Goal: Contribute content

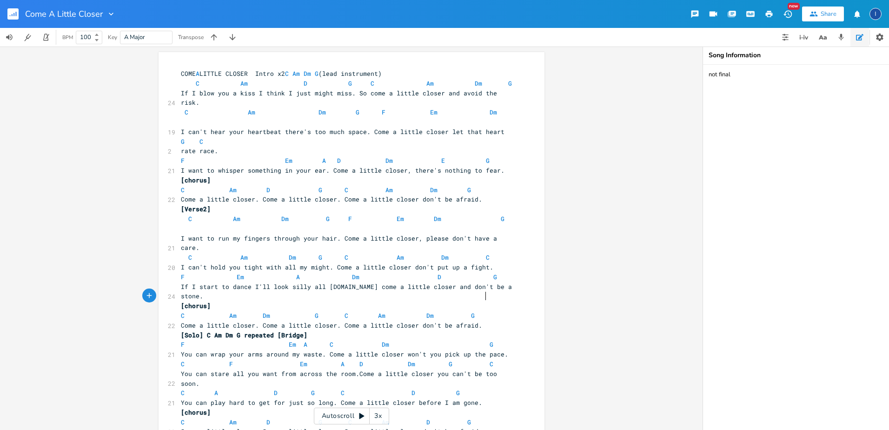
scroll to position [0, 5]
click at [278, 156] on span "F Em A D Dm E G" at bounding box center [335, 160] width 309 height 8
click at [330, 156] on span "D" at bounding box center [332, 160] width 4 height 9
click at [271, 272] on span "F Em A Dm D G" at bounding box center [339, 276] width 316 height 8
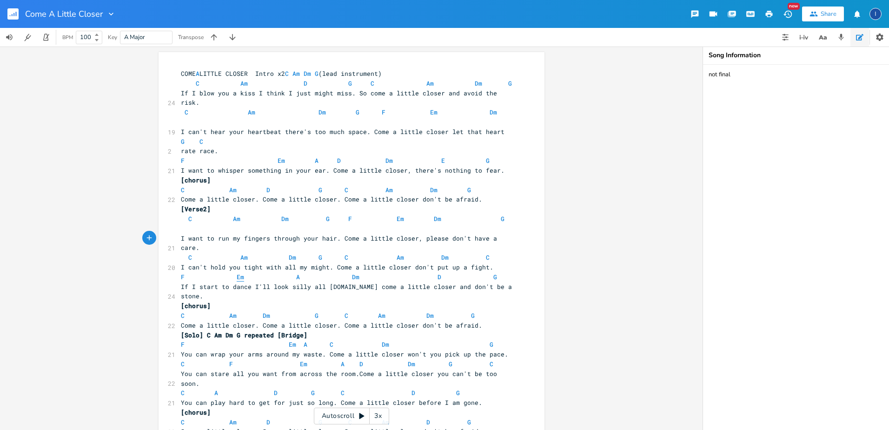
click at [237, 272] on span "Em" at bounding box center [240, 276] width 7 height 9
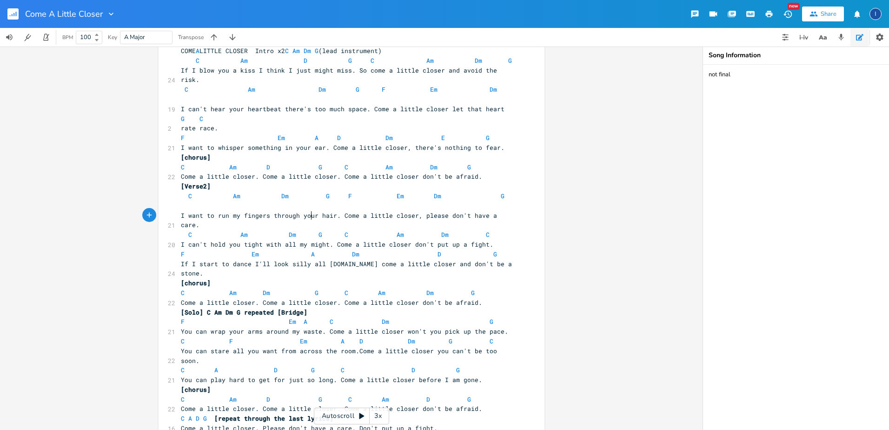
scroll to position [35, 0]
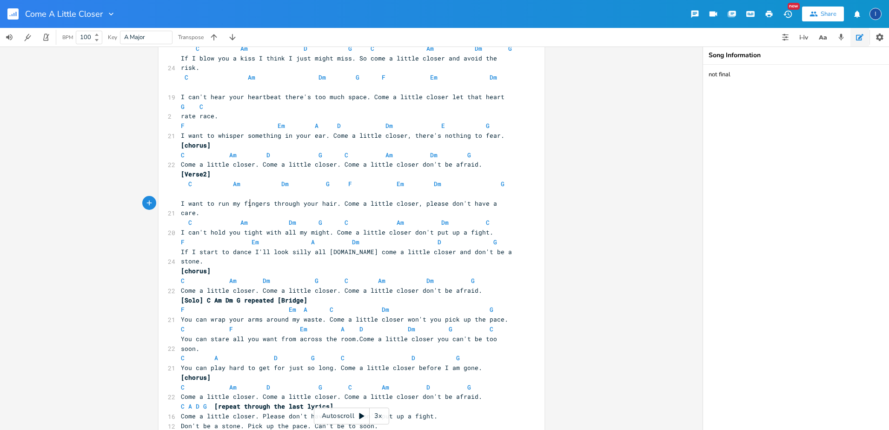
click at [246, 238] on span "F Em A Dm D G" at bounding box center [339, 242] width 316 height 8
click at [273, 353] on span "C A D G C D G" at bounding box center [320, 357] width 279 height 8
type textarea "m"
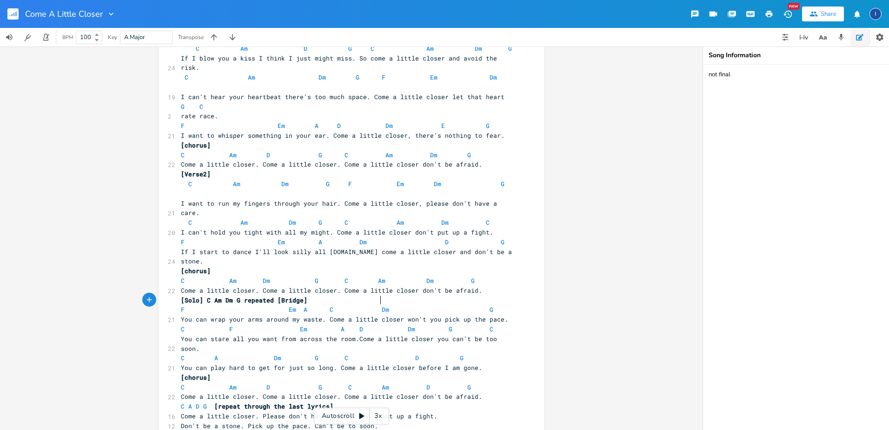
click at [376, 353] on span "C A Dm G C D G" at bounding box center [322, 357] width 283 height 8
type textarea "am"
click at [769, 13] on icon "button" at bounding box center [769, 14] width 7 height 7
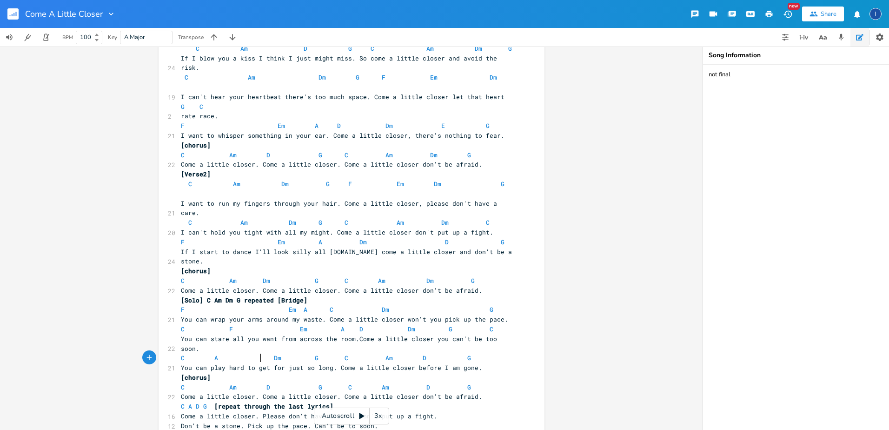
click at [258, 411] on span "Come a little closer. Please don't have a care. Don't put up a fight." at bounding box center [309, 415] width 257 height 8
click at [274, 421] on span "Please don't have a care. Don't put up a fight." at bounding box center [268, 425] width 175 height 8
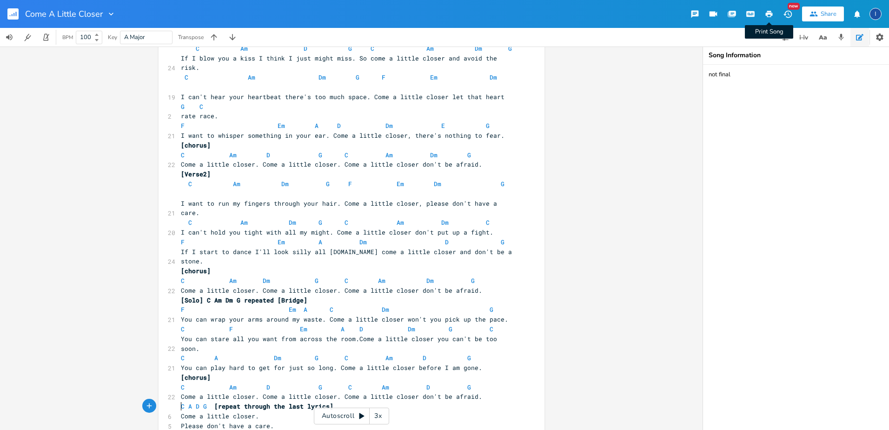
click at [771, 15] on icon "button" at bounding box center [769, 14] width 7 height 7
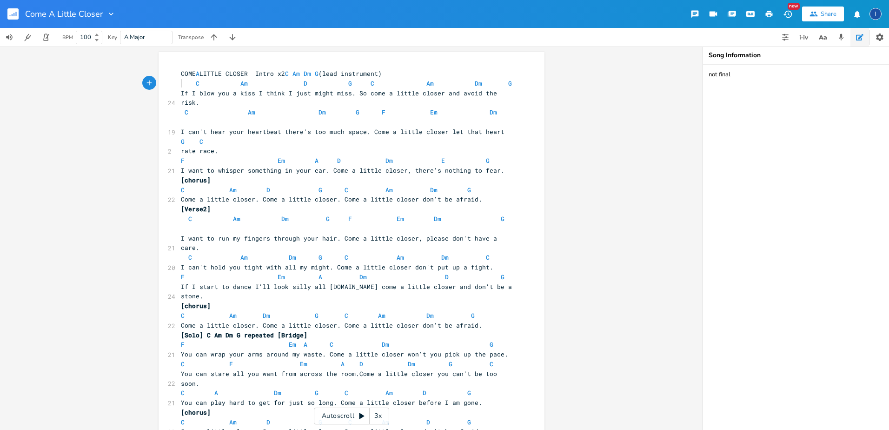
click at [181, 85] on span "C Am D G C Am Dm G" at bounding box center [346, 83] width 331 height 8
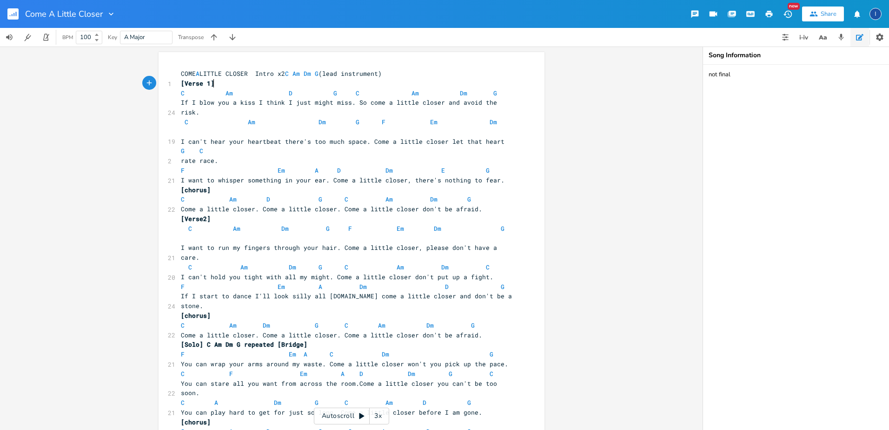
type textarea "[Verse 1]"
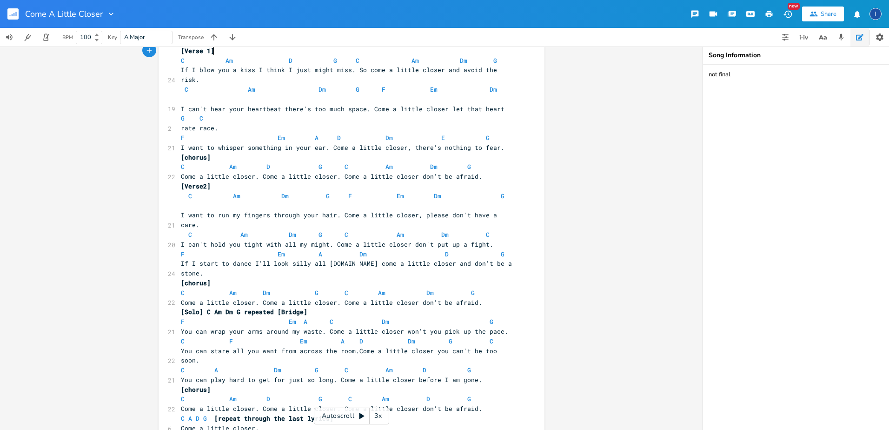
scroll to position [46, 0]
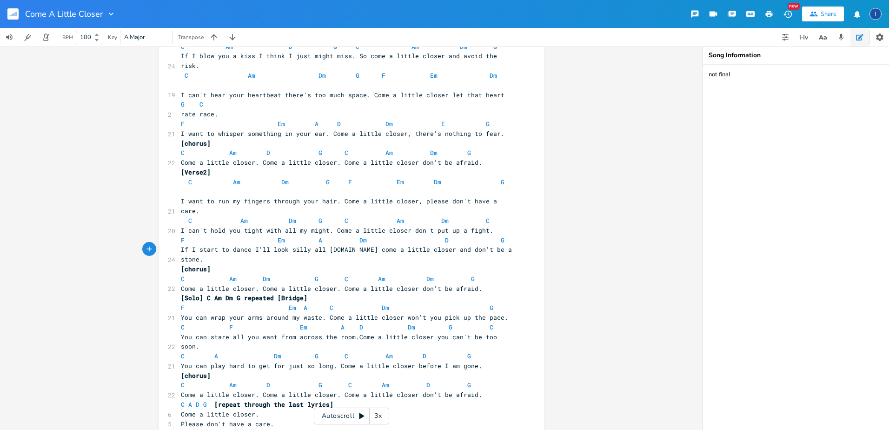
click at [273, 293] on span "[Solo] C Am Dm G repeated [Bridge]" at bounding box center [244, 297] width 126 height 8
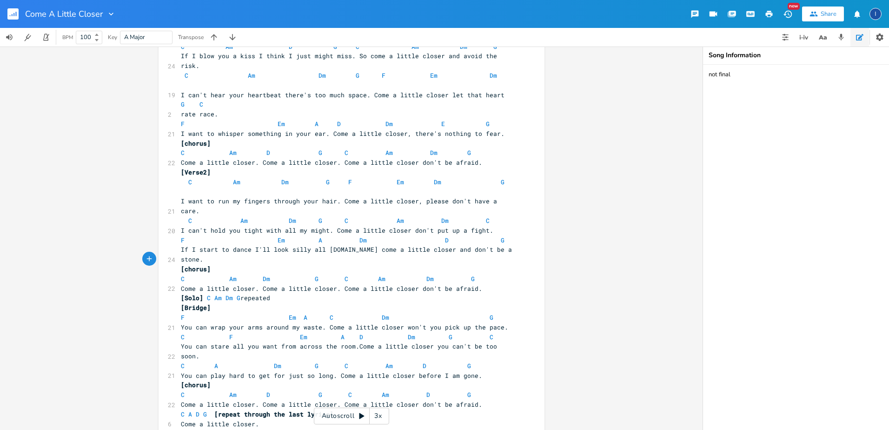
scroll to position [93, 0]
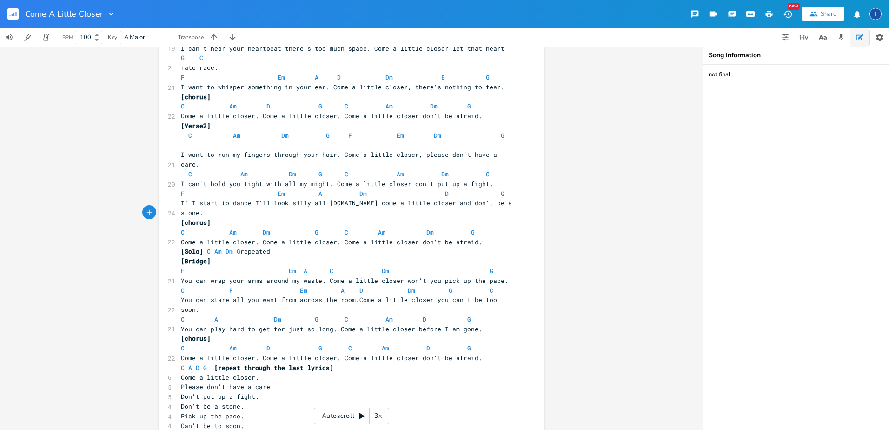
click at [767, 12] on icon "button" at bounding box center [769, 14] width 8 height 8
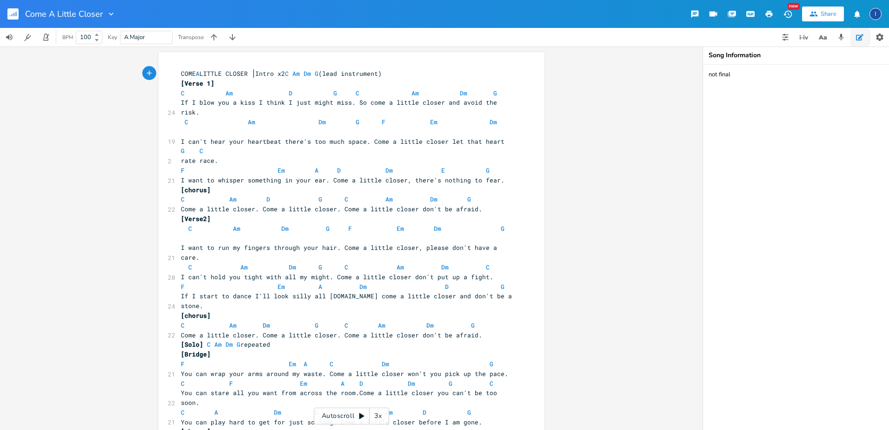
scroll to position [0, 0]
click at [250, 72] on span "COME A LITTLE CLOSER Intro x2 C Am Dm G (lead instrument)" at bounding box center [281, 73] width 201 height 8
click at [341, 73] on pre "Intro x2 C Am Dm G (lead instrument)" at bounding box center [347, 74] width 336 height 10
type textarea "Copyright"
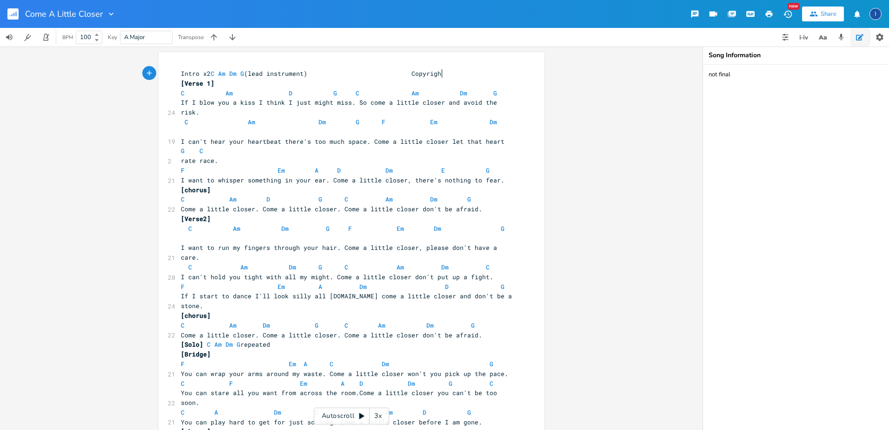
scroll to position [0, 72]
type textarea "Written by [PERSON_NAME]"
click at [378, 76] on span "Intro x2 C Am Dm G (lead instrument) Written by [PERSON_NAME] Copyright" at bounding box center [330, 73] width 298 height 8
click at [479, 73] on pre "Intro x2 C Am Dm G (lead instrument) Written by [PERSON_NAME] Copyright" at bounding box center [347, 74] width 336 height 10
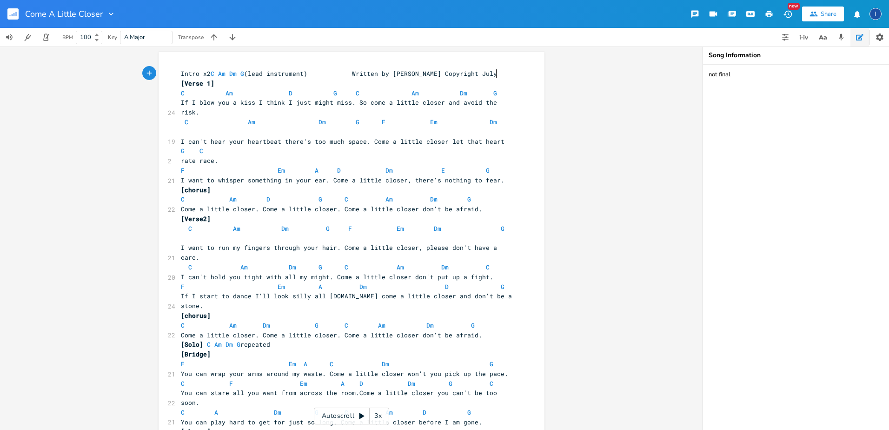
scroll to position [0, 12]
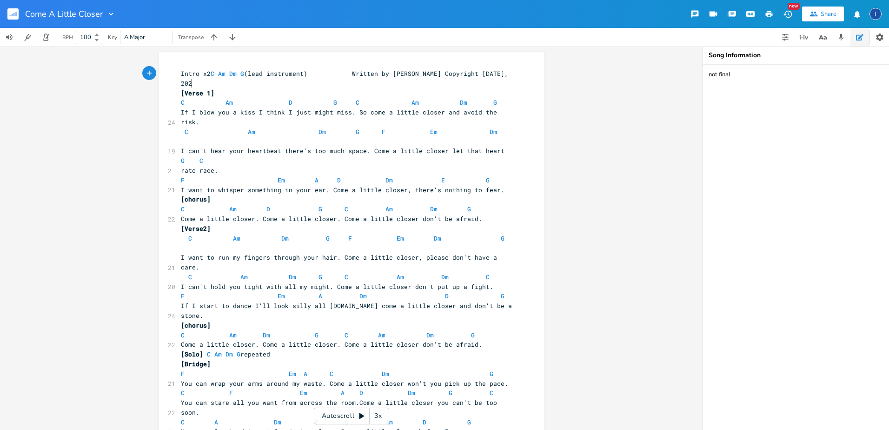
type textarea "[DATE]"
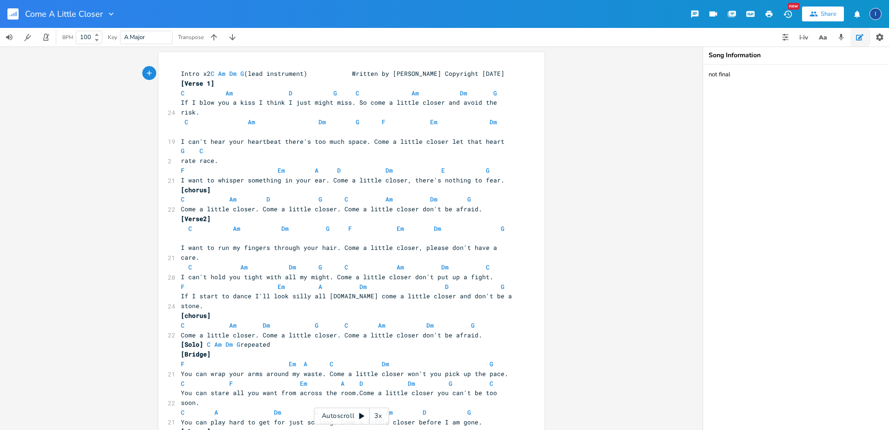
click at [352, 73] on span "Intro x2 C Am Dm G (lead instrument) Written by [PERSON_NAME] Copyright [DATE]" at bounding box center [343, 73] width 324 height 8
click at [432, 75] on span "Intro x2 C Am Dm G (lead instrument) Written by [PERSON_NAME] Copyright [DATE]" at bounding box center [335, 73] width 309 height 8
click at [730, 76] on textarea "not final" at bounding box center [796, 247] width 186 height 365
type textarea "final"
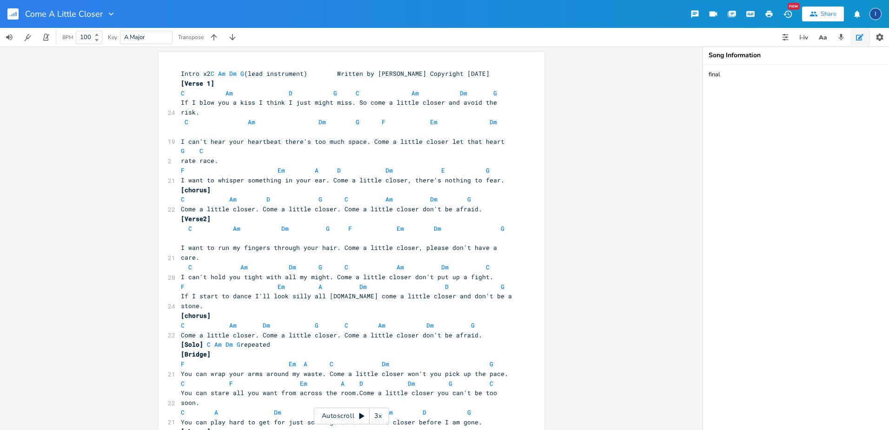
click at [281, 89] on span "C Am D G C Am Dm G" at bounding box center [339, 93] width 316 height 8
click at [766, 13] on icon "button" at bounding box center [769, 14] width 7 height 7
click at [8, 8] on button "button" at bounding box center [16, 14] width 19 height 22
